Goal: Book appointment/travel/reservation

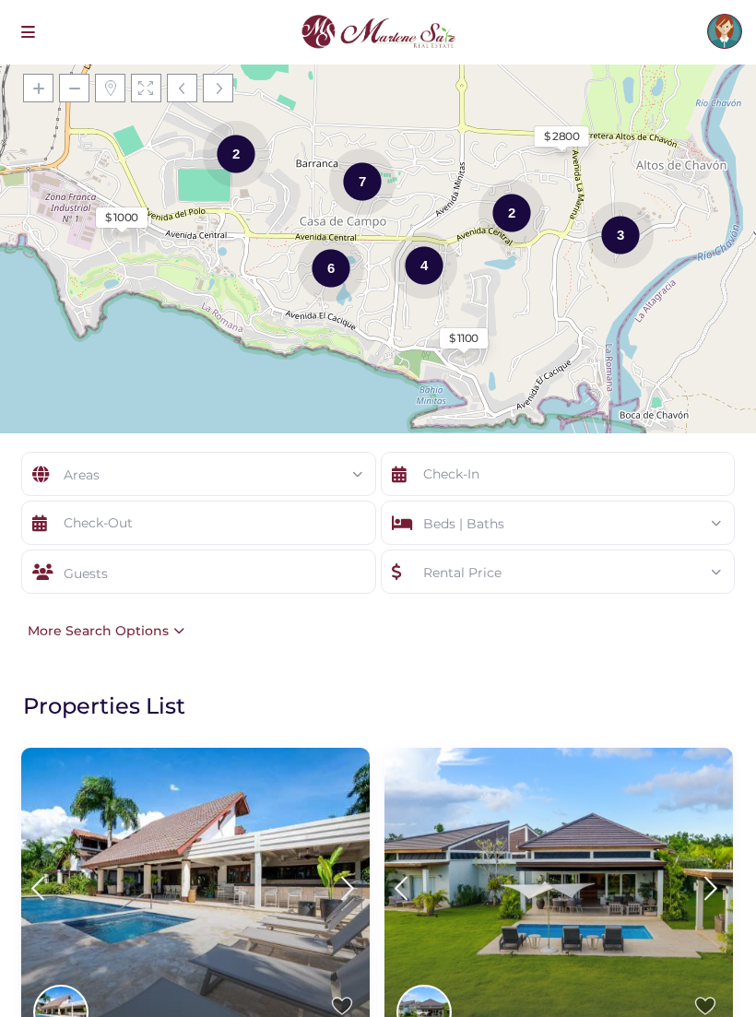
click at [95, 470] on div "Areas" at bounding box center [198, 475] width 325 height 44
click at [634, 646] on div at bounding box center [378, 508] width 756 height 1017
click at [150, 466] on div "Areas" at bounding box center [198, 475] width 325 height 44
click at [669, 630] on div at bounding box center [378, 508] width 756 height 1017
click at [91, 520] on input "text" at bounding box center [198, 523] width 355 height 44
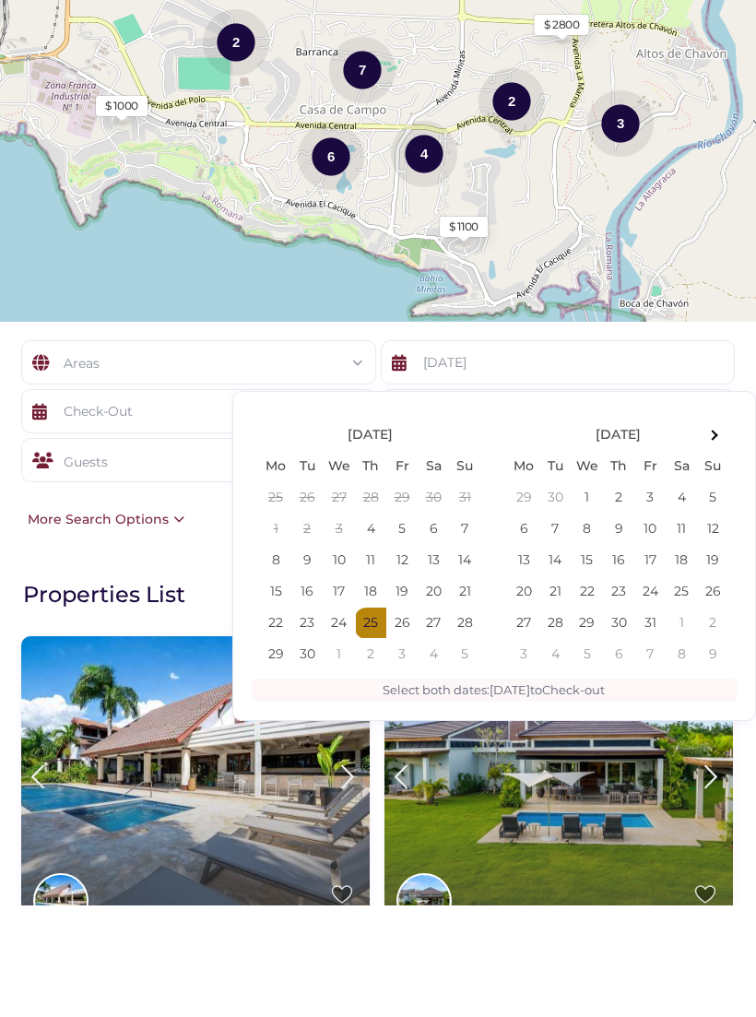
scroll to position [112, 0]
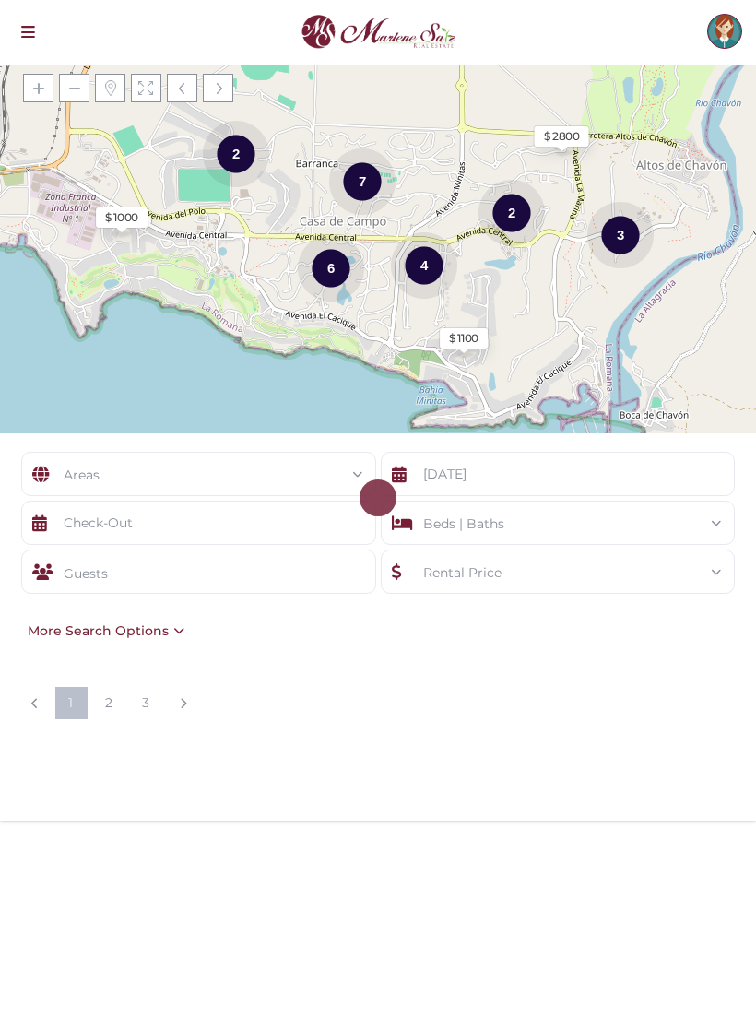
type input "[DATE]"
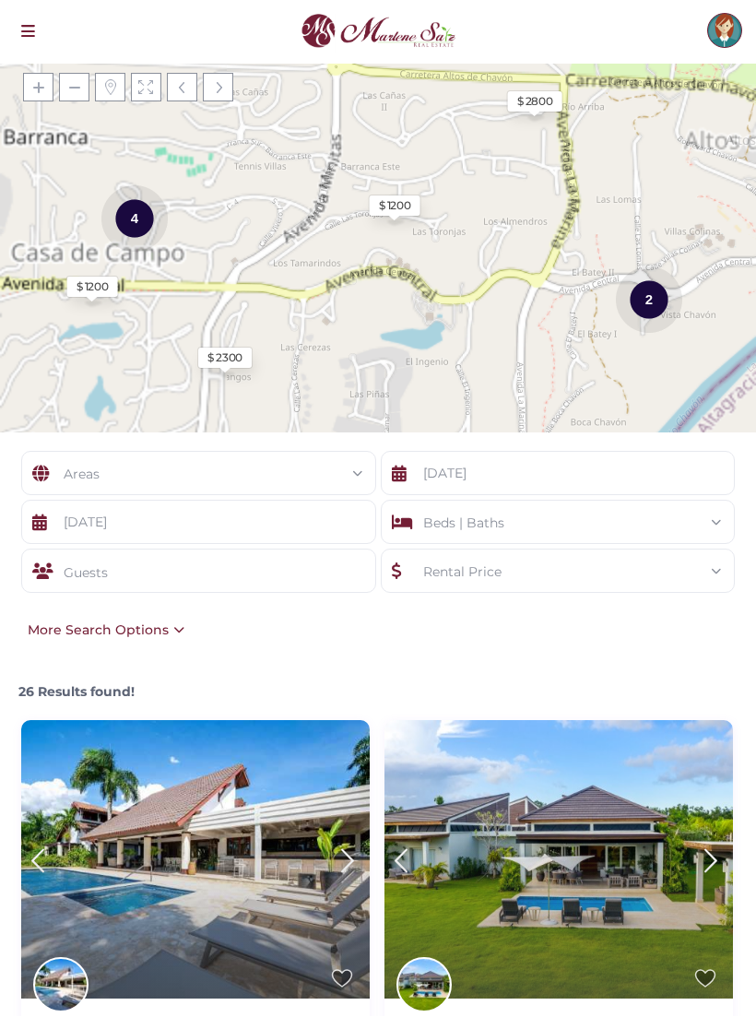
scroll to position [1, 0]
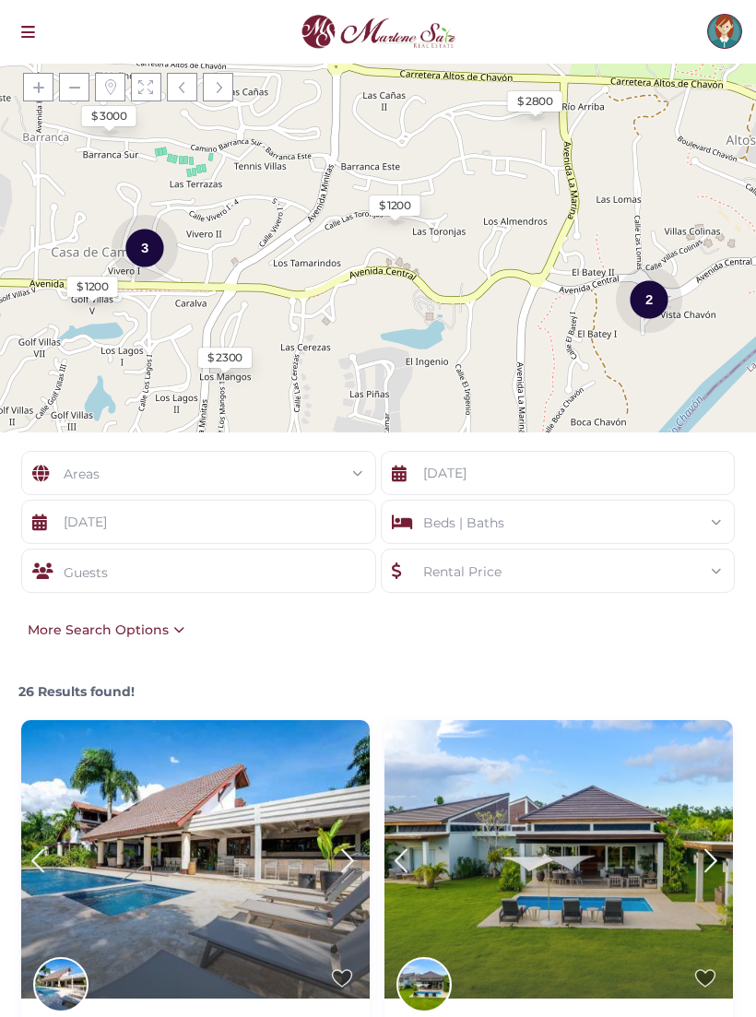
click at [84, 568] on div "Guests" at bounding box center [198, 571] width 355 height 44
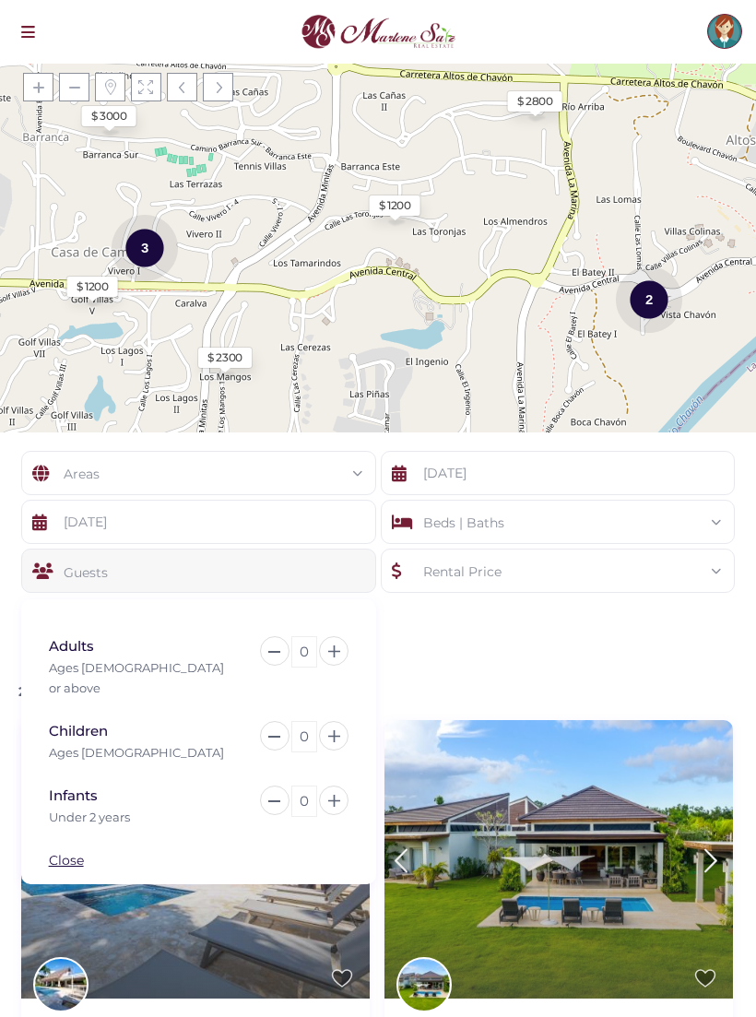
click at [334, 655] on icon at bounding box center [334, 651] width 12 height 12
click at [336, 651] on icon at bounding box center [334, 651] width 12 height 12
click at [720, 521] on span at bounding box center [720, 521] width 0 height 0
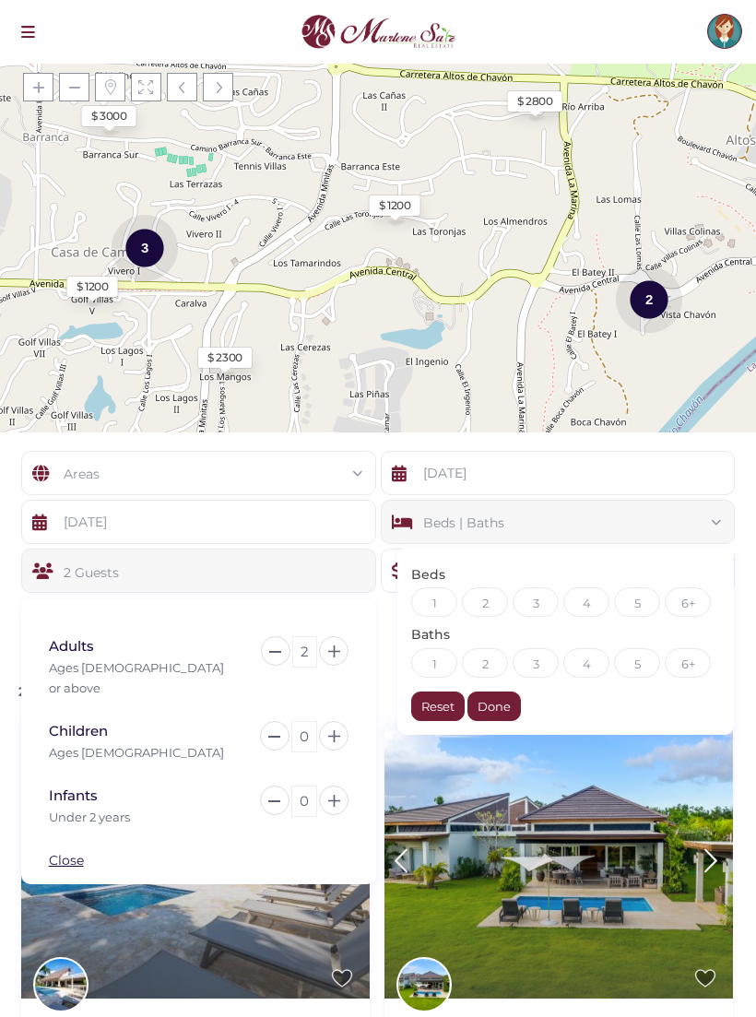
click at [494, 598] on div "2" at bounding box center [485, 602] width 46 height 30
click at [498, 661] on div "2" at bounding box center [485, 663] width 46 height 30
click at [507, 702] on div "Done" at bounding box center [494, 707] width 53 height 30
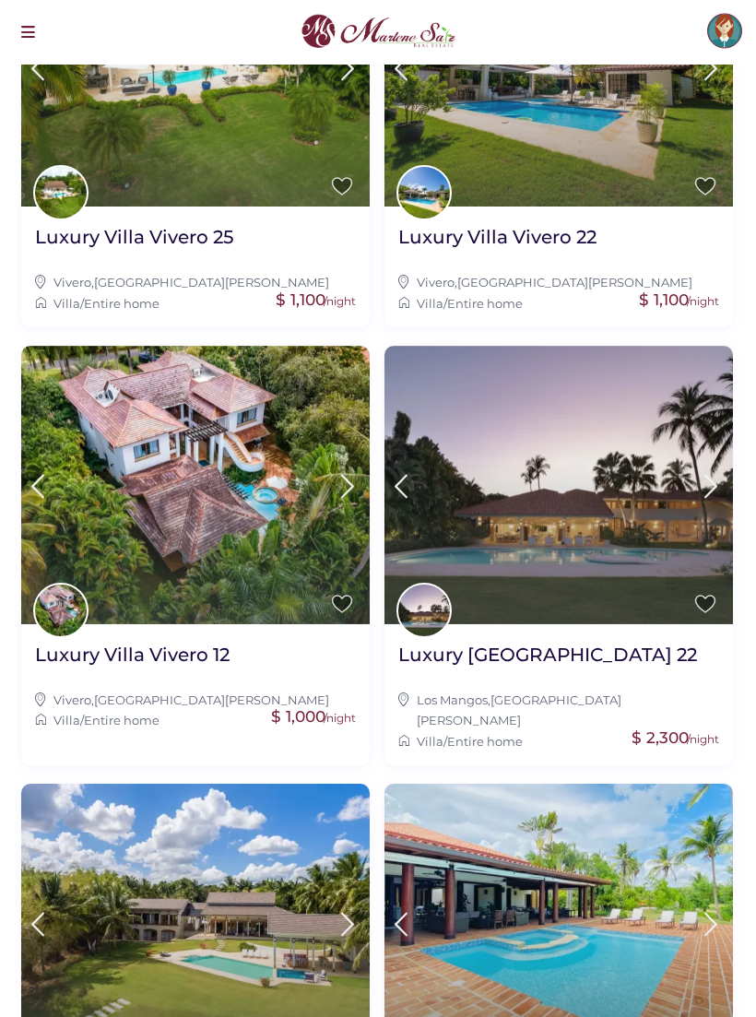
scroll to position [788, 0]
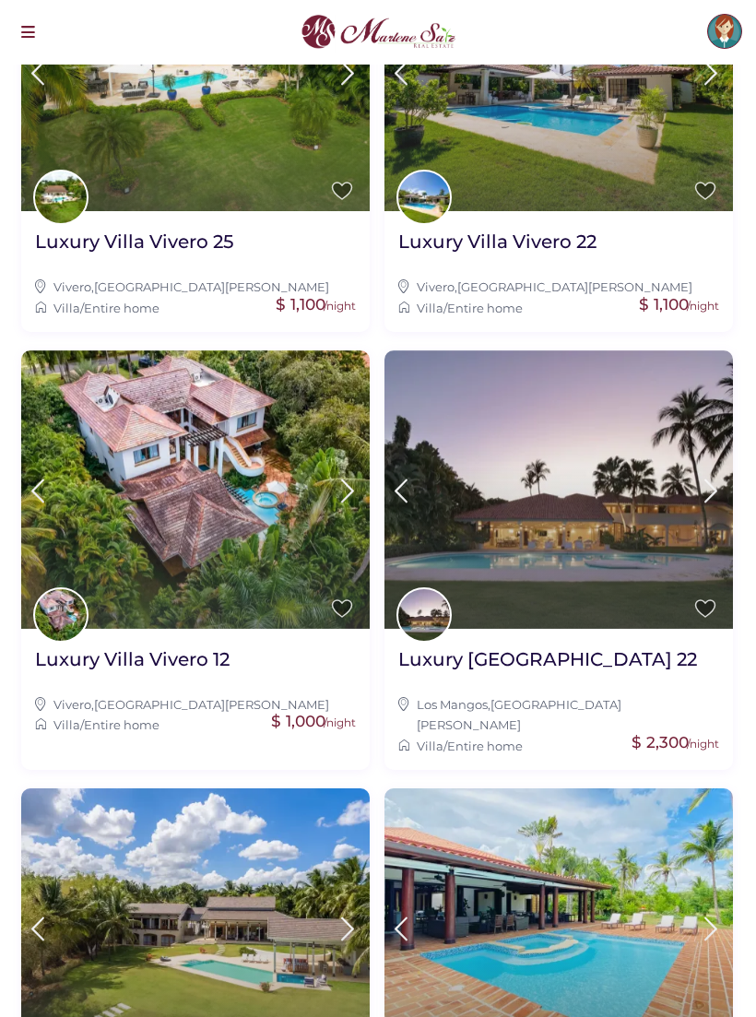
click at [420, 600] on link at bounding box center [424, 614] width 55 height 55
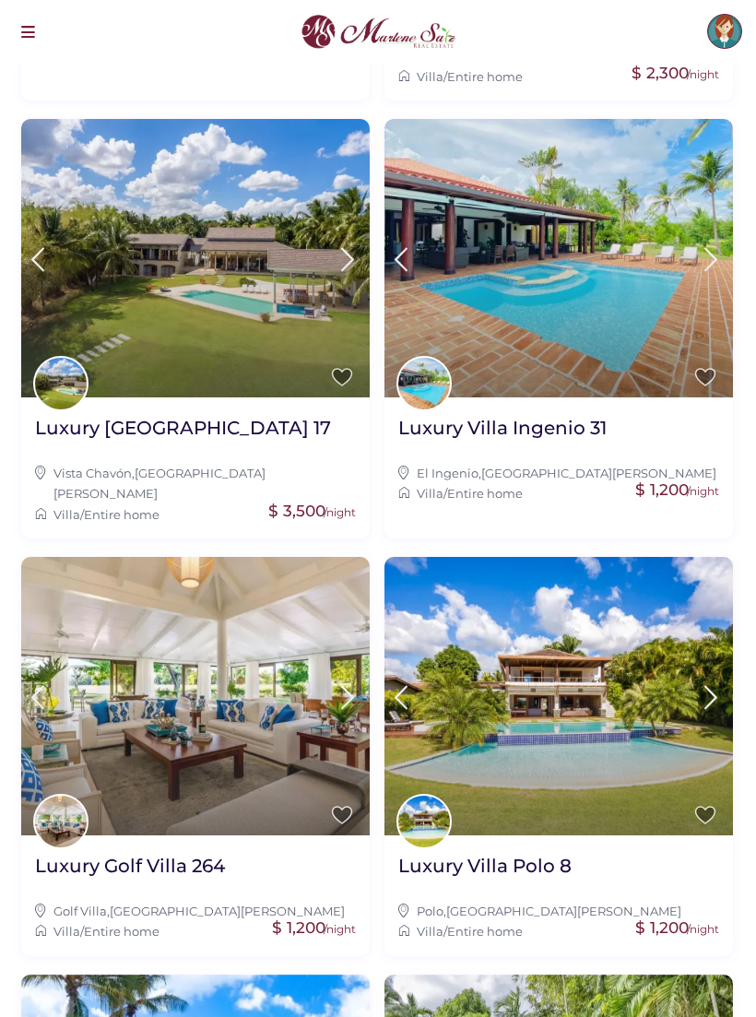
scroll to position [1448, 0]
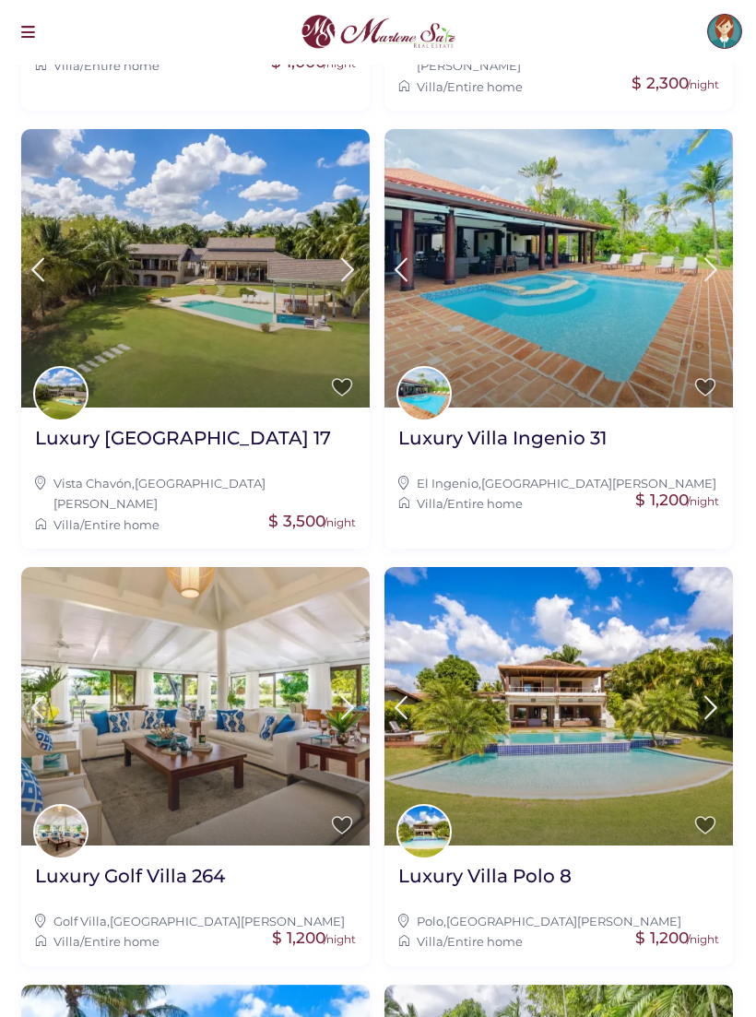
click at [109, 290] on img at bounding box center [195, 268] width 349 height 278
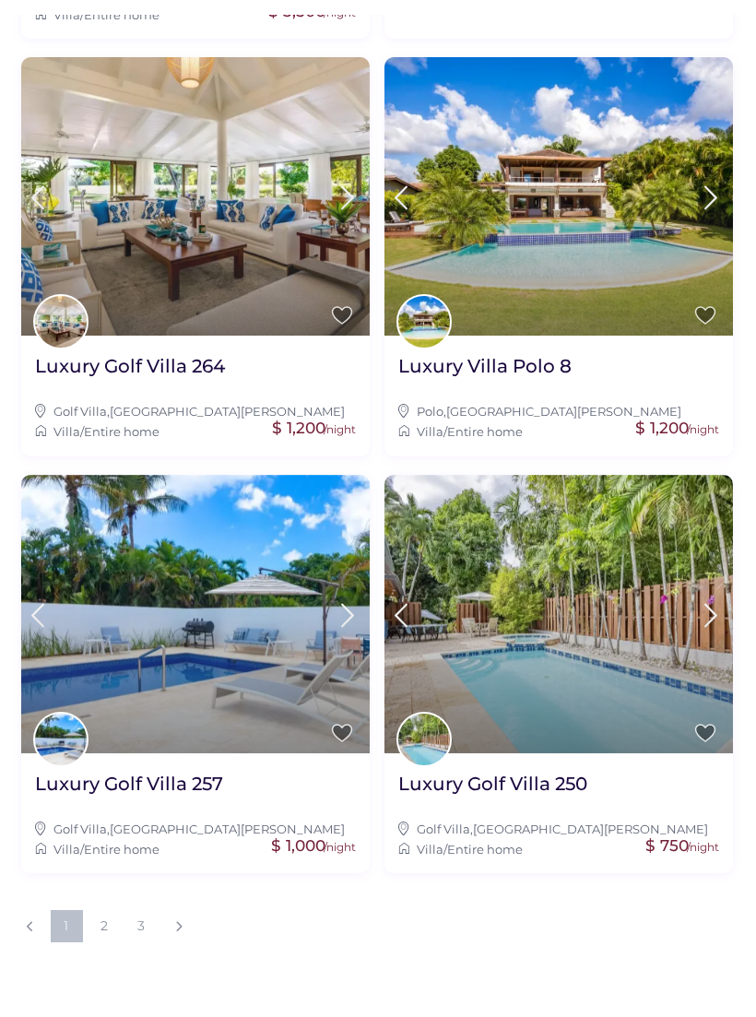
scroll to position [1908, 0]
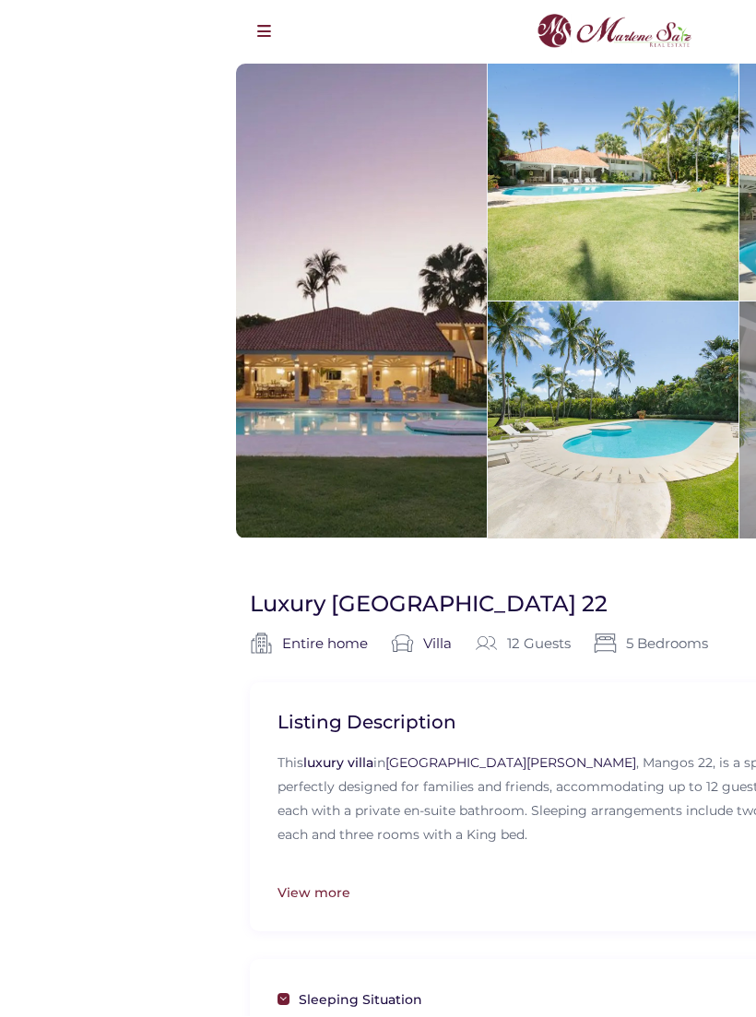
click at [299, 458] on div at bounding box center [361, 302] width 251 height 474
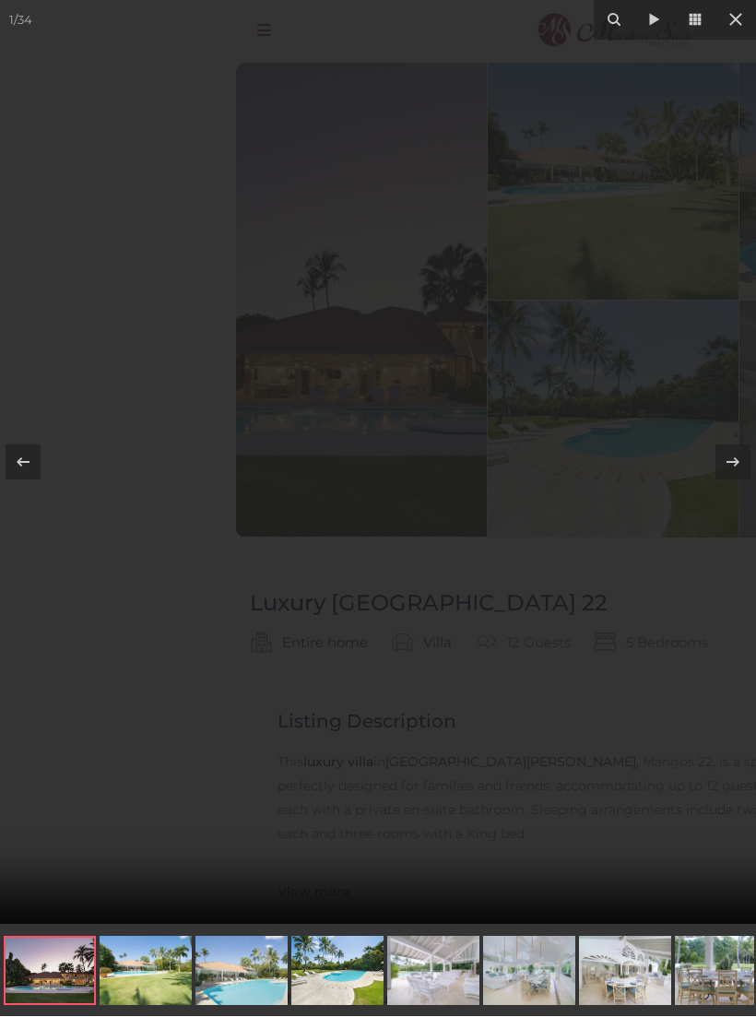
scroll to position [1, 0]
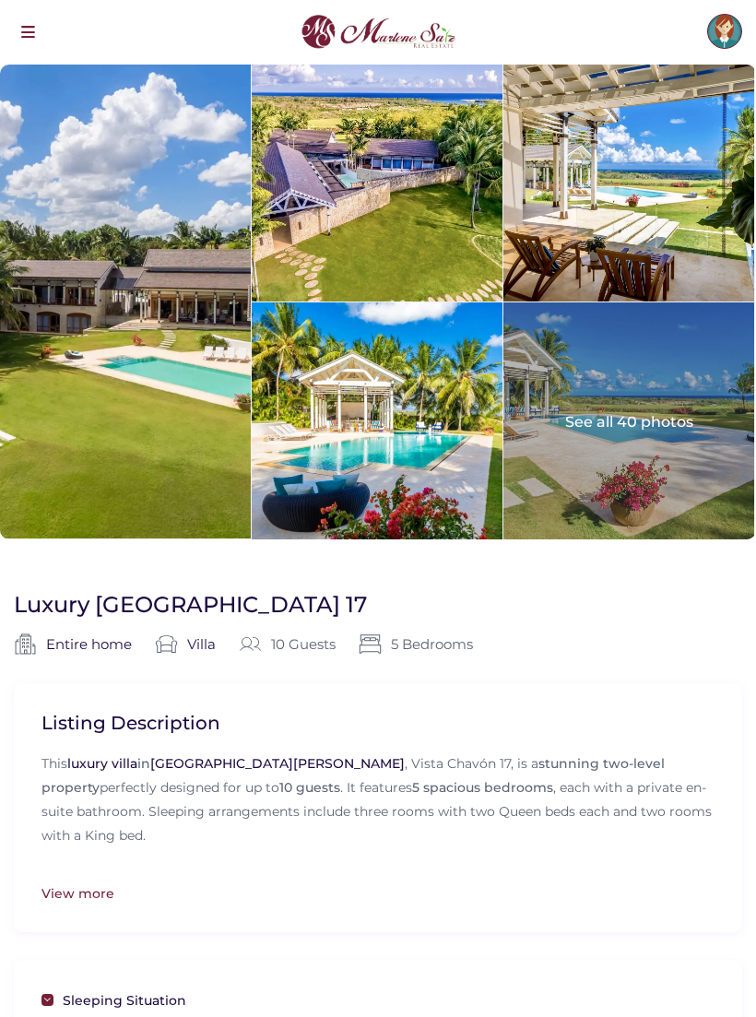
click at [113, 316] on div at bounding box center [125, 302] width 251 height 474
